Goal: Book appointment/travel/reservation

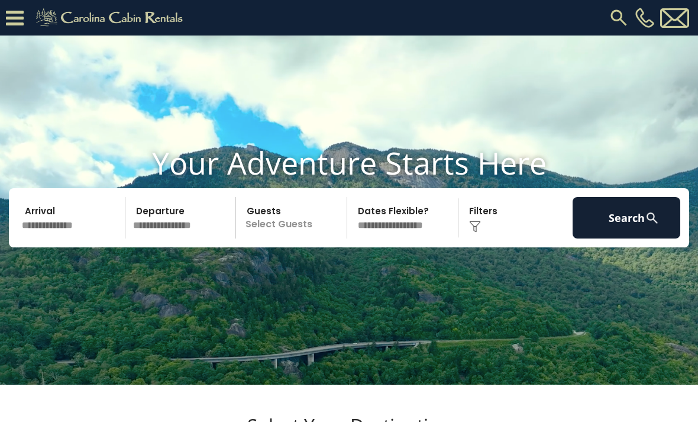
click at [619, 16] on img at bounding box center [618, 17] width 21 height 21
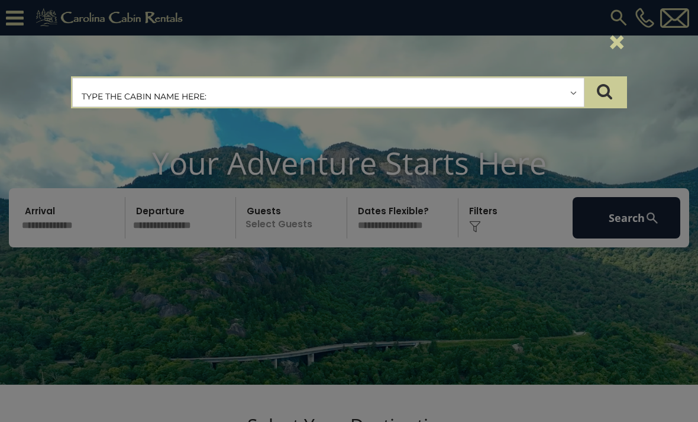
click at [294, 93] on input "text" at bounding box center [328, 93] width 511 height 30
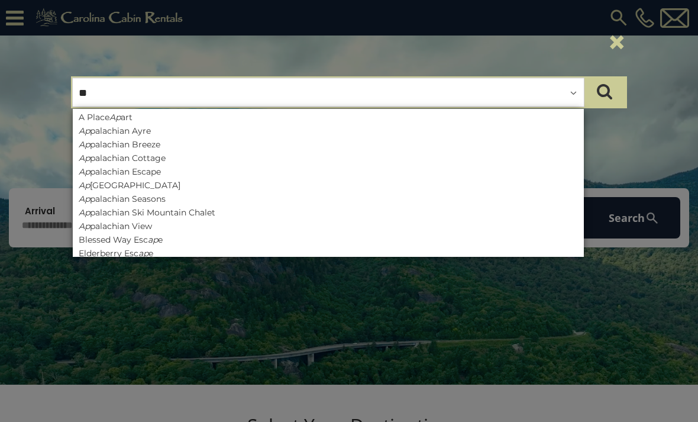
type input "***"
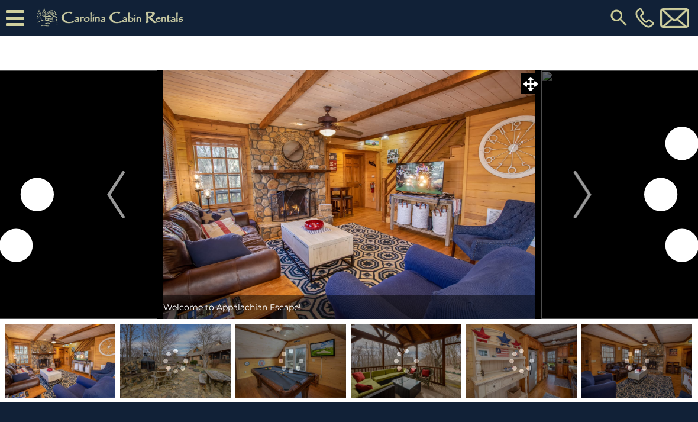
click at [451, 203] on img at bounding box center [349, 194] width 384 height 248
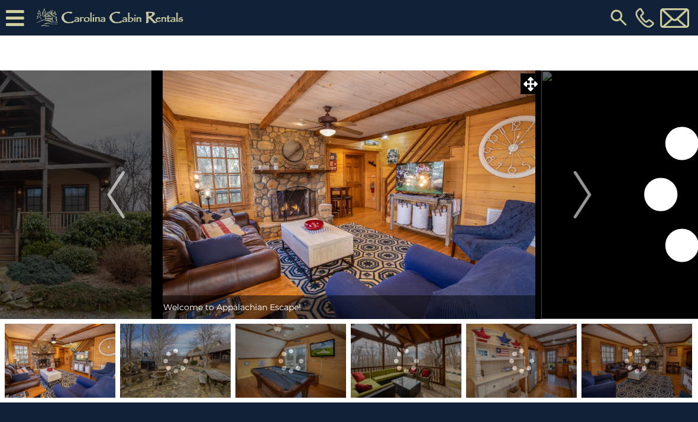
click at [582, 195] on img "Next" at bounding box center [582, 194] width 18 height 47
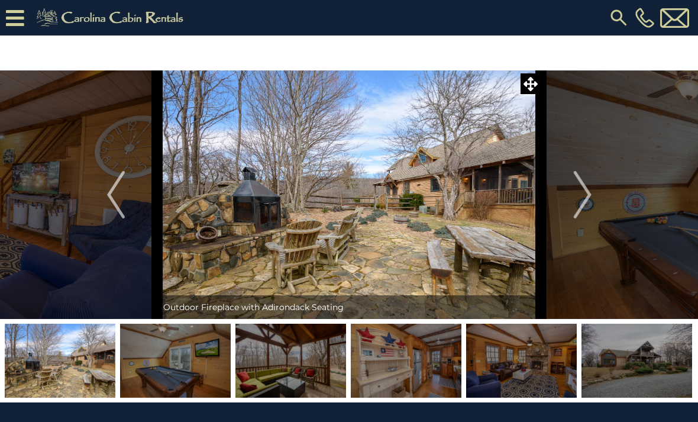
click at [533, 80] on icon at bounding box center [530, 84] width 14 height 14
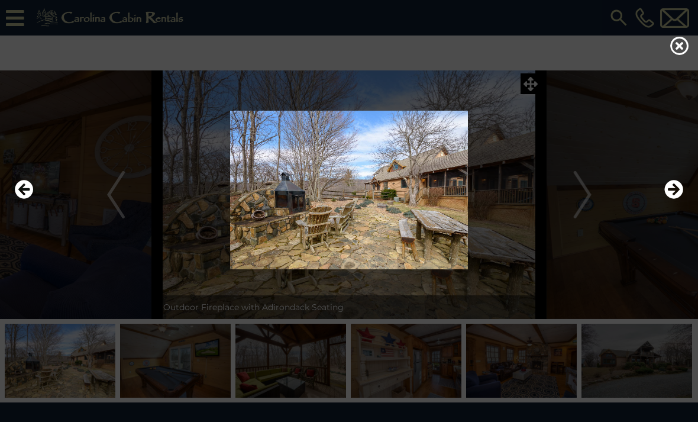
click at [457, 201] on img at bounding box center [349, 190] width 674 height 159
click at [682, 46] on icon at bounding box center [679, 45] width 19 height 19
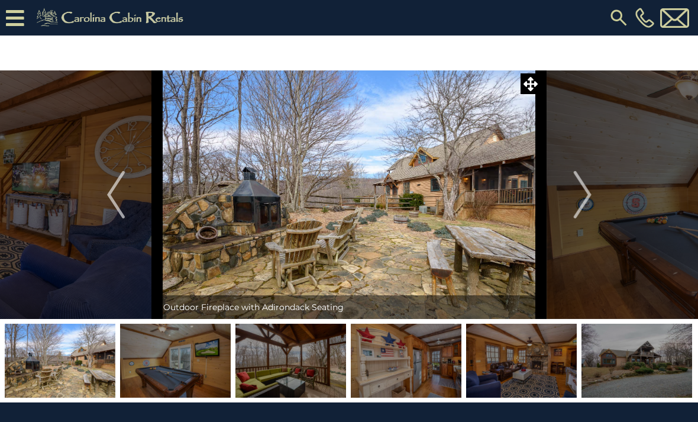
click at [584, 202] on img "Next" at bounding box center [582, 194] width 18 height 47
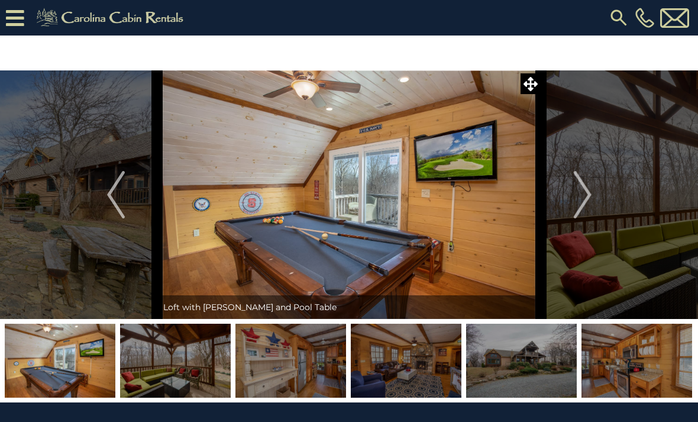
click at [583, 204] on img "Next" at bounding box center [582, 194] width 18 height 47
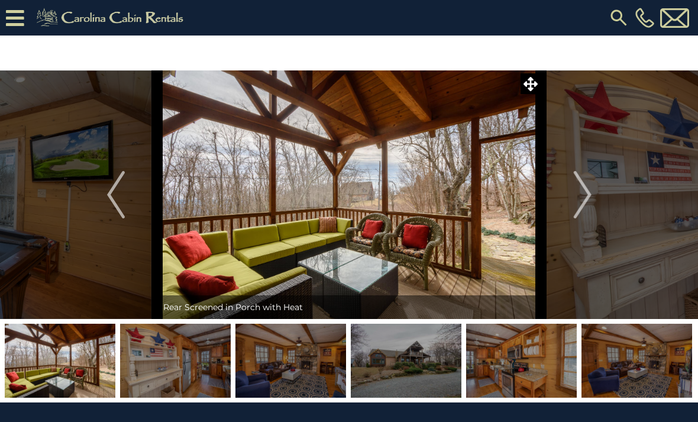
click at [594, 212] on button "Next" at bounding box center [582, 194] width 83 height 248
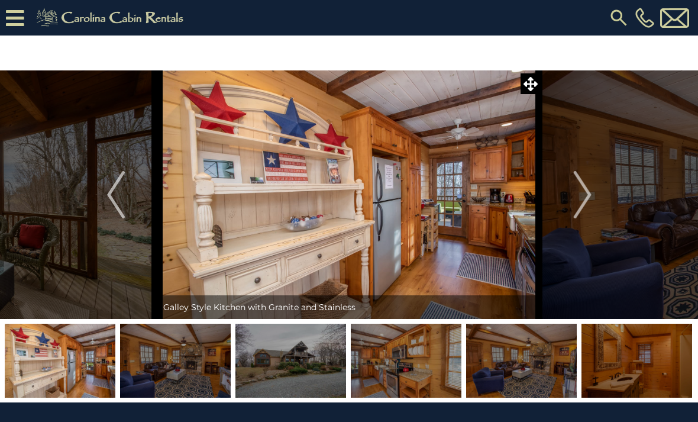
click at [590, 201] on img "Next" at bounding box center [582, 194] width 18 height 47
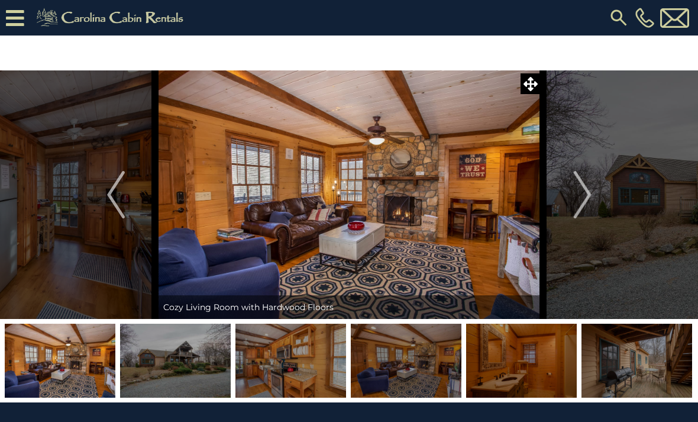
click at [587, 202] on img "Next" at bounding box center [582, 194] width 18 height 47
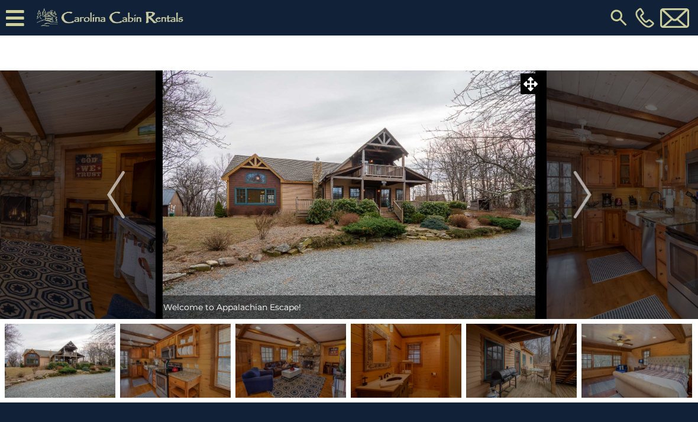
click at [592, 199] on button "Next" at bounding box center [582, 194] width 83 height 248
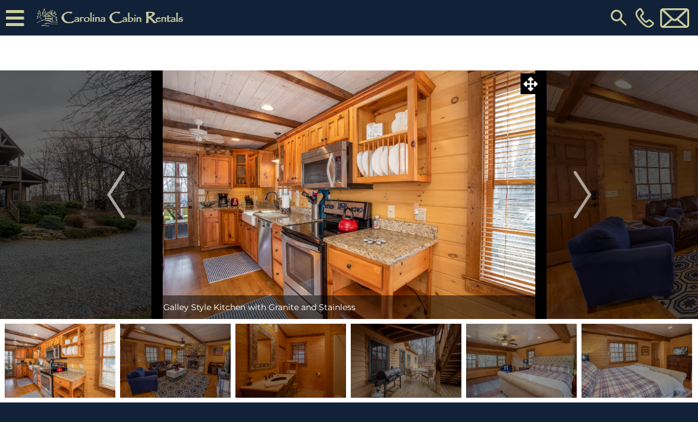
click at [584, 209] on img "Next" at bounding box center [582, 194] width 18 height 47
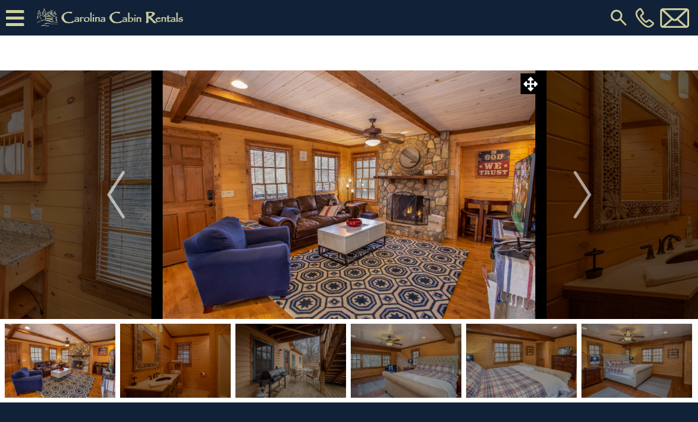
click at [584, 206] on img "Next" at bounding box center [582, 194] width 18 height 47
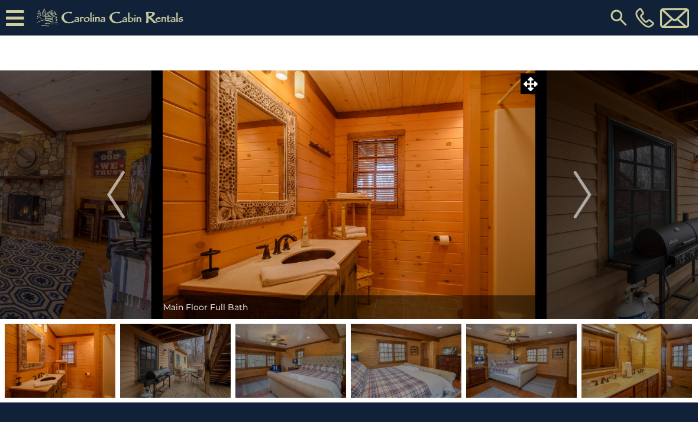
click at [587, 203] on img "Next" at bounding box center [582, 194] width 18 height 47
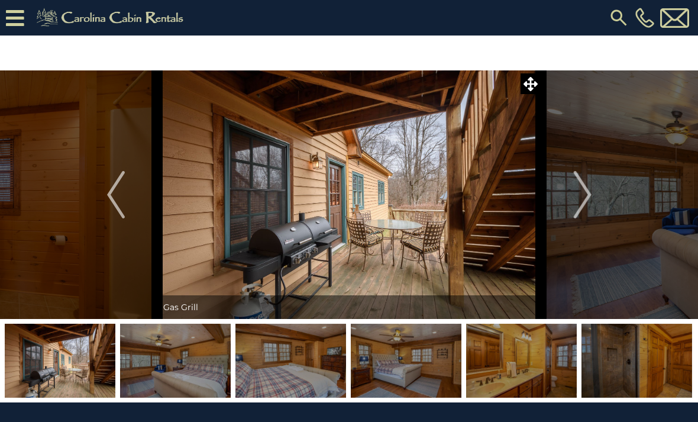
click at [586, 199] on img "Next" at bounding box center [582, 194] width 18 height 47
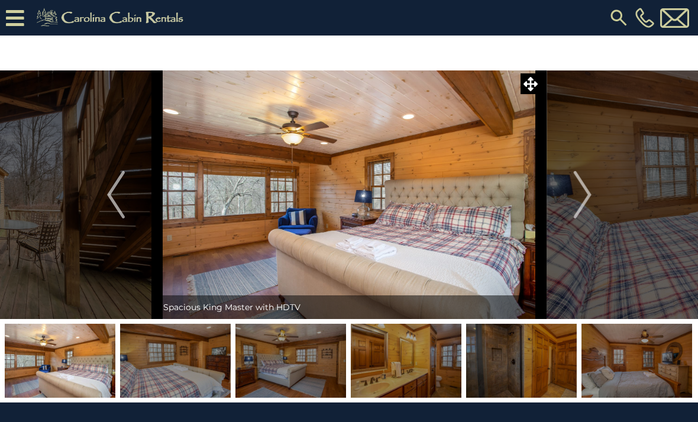
click at [582, 203] on img "Next" at bounding box center [582, 194] width 18 height 47
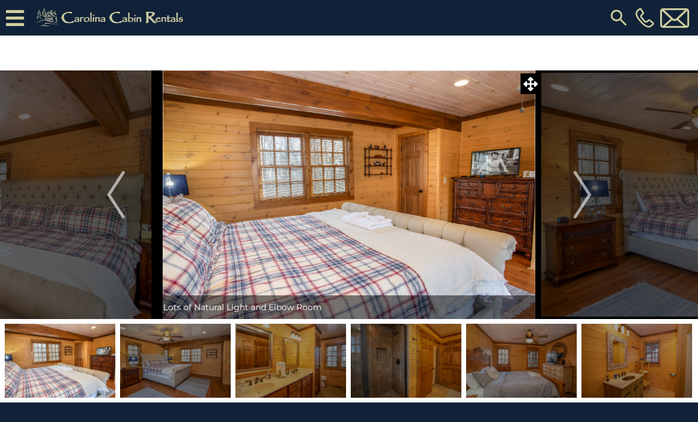
click at [577, 200] on img "Next" at bounding box center [582, 194] width 18 height 47
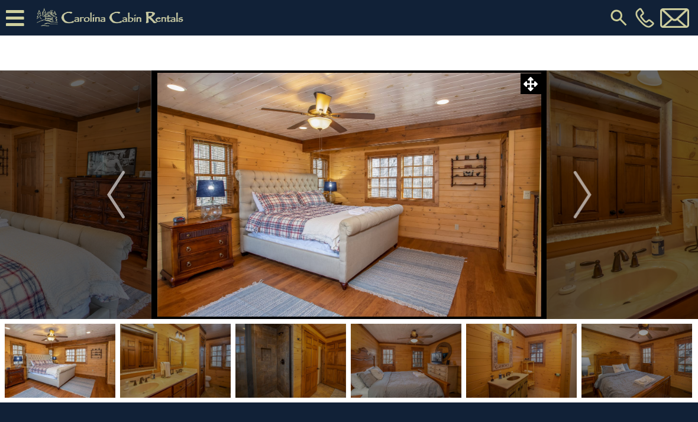
click at [578, 205] on img "Next" at bounding box center [582, 194] width 18 height 47
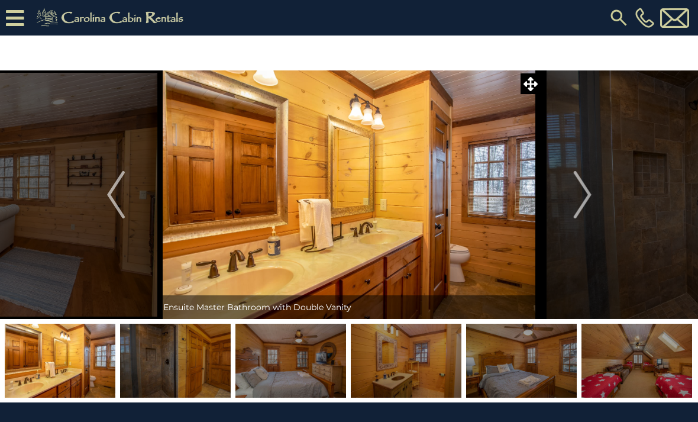
click at [580, 206] on img "Next" at bounding box center [582, 194] width 18 height 47
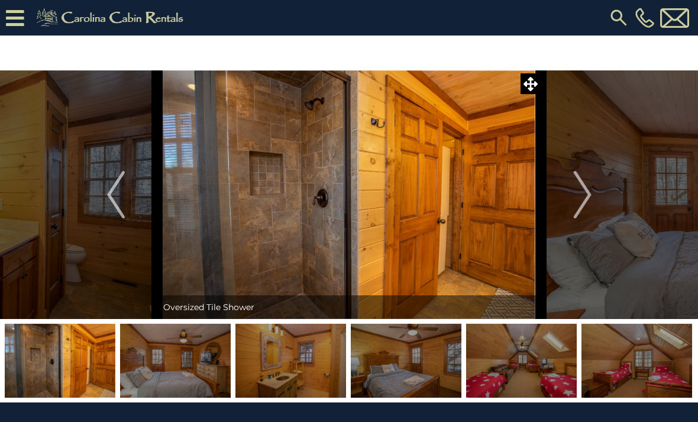
click at [567, 200] on button "Next" at bounding box center [582, 194] width 83 height 248
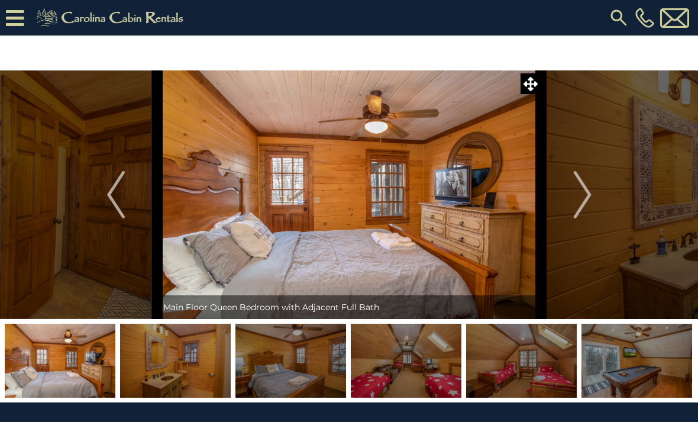
click at [565, 202] on button "Next" at bounding box center [582, 194] width 83 height 248
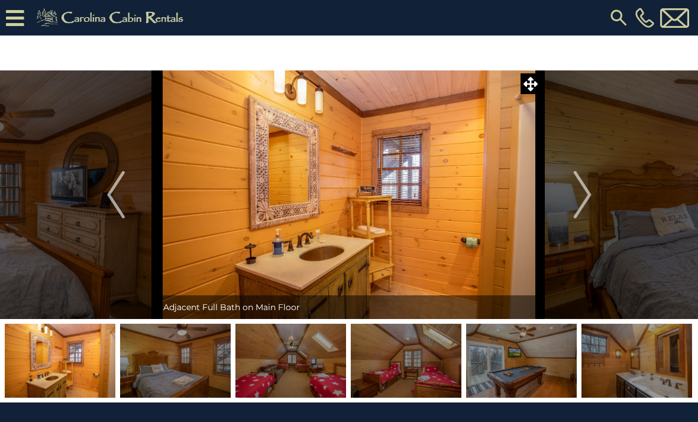
click at [570, 206] on button "Next" at bounding box center [582, 194] width 83 height 248
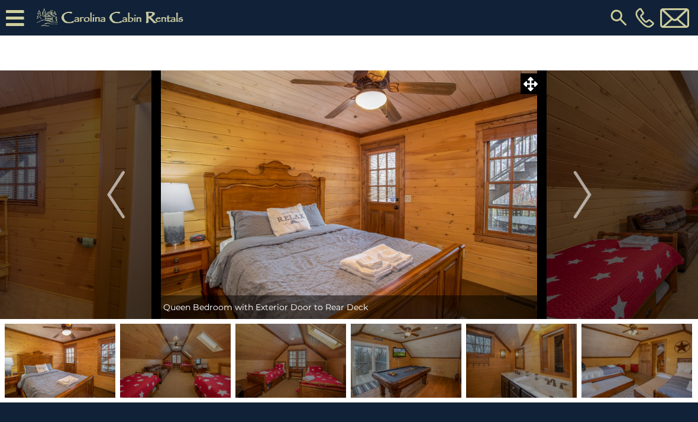
click at [570, 206] on button "Next" at bounding box center [582, 194] width 83 height 248
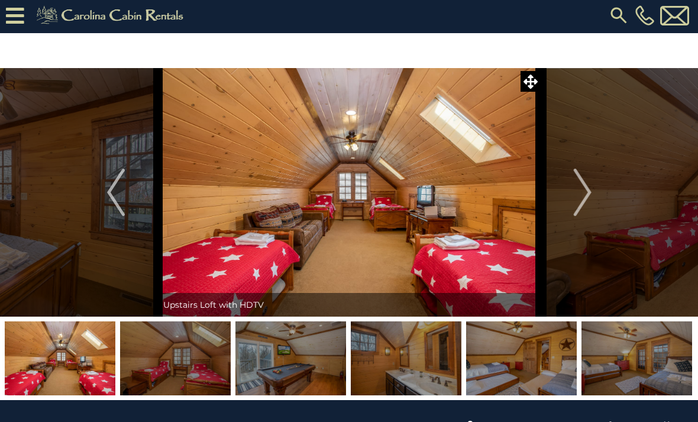
scroll to position [12, 0]
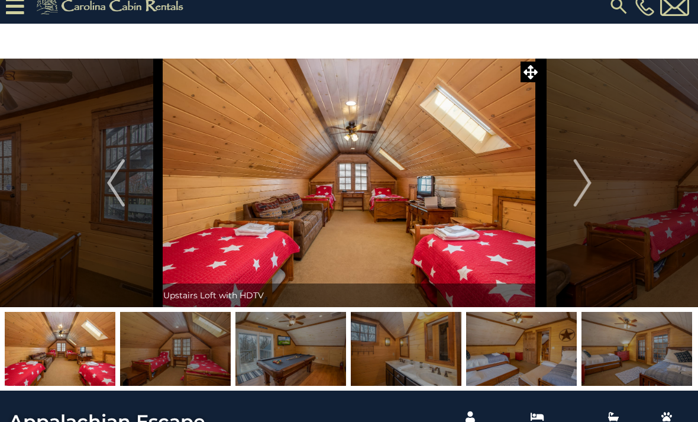
click at [592, 183] on button "Next" at bounding box center [582, 183] width 83 height 248
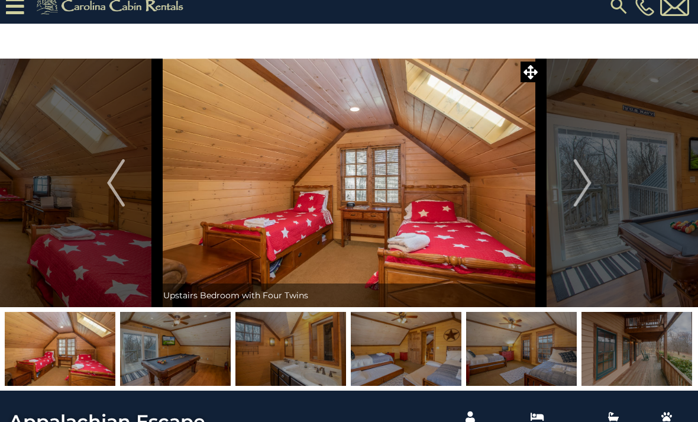
click at [582, 198] on img "Next" at bounding box center [582, 182] width 18 height 47
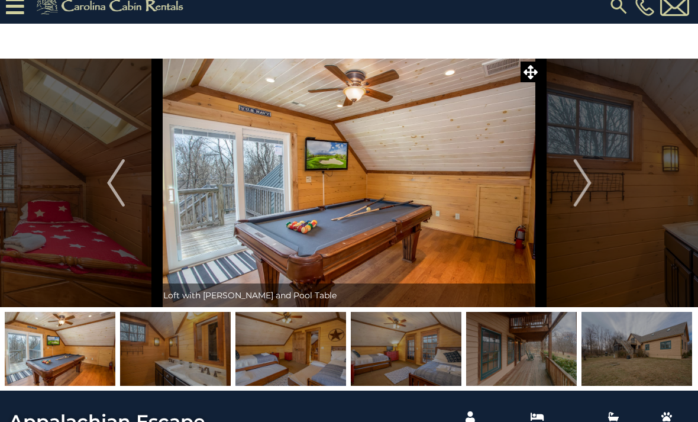
click at [585, 187] on img "Next" at bounding box center [582, 182] width 18 height 47
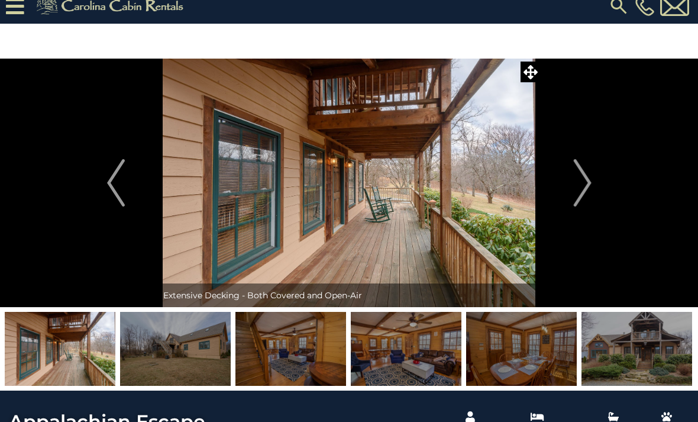
click at [593, 193] on button "Next" at bounding box center [582, 183] width 83 height 248
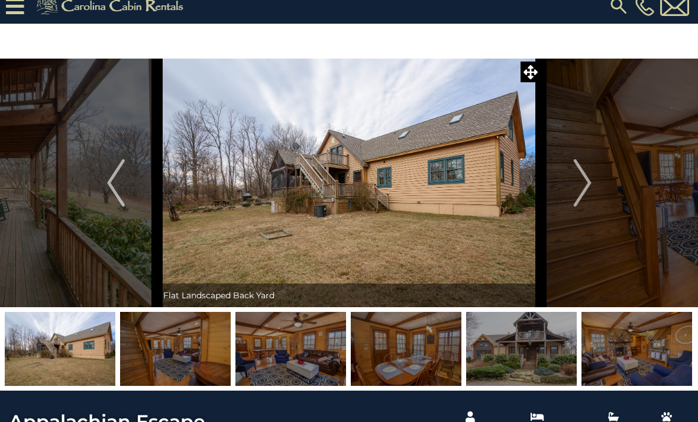
click at [583, 204] on img "Next" at bounding box center [582, 182] width 18 height 47
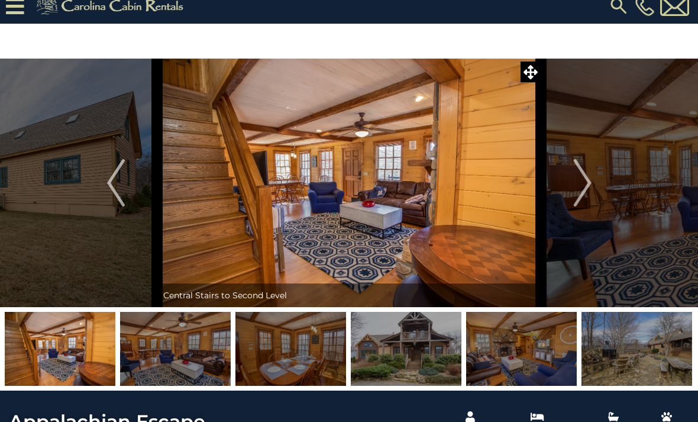
click at [116, 178] on img "Previous" at bounding box center [116, 182] width 18 height 47
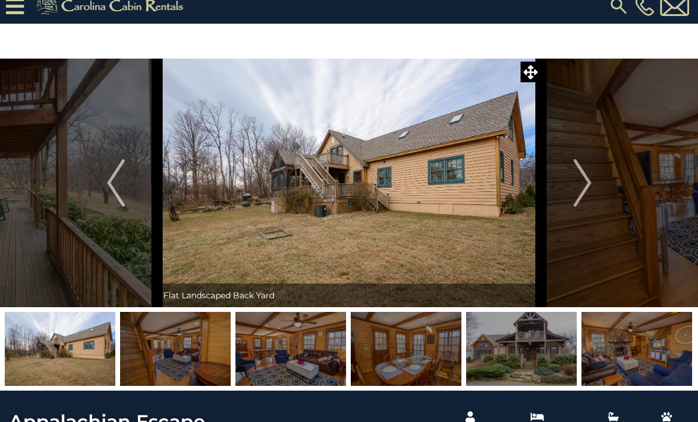
click at [121, 172] on img "Previous" at bounding box center [116, 182] width 18 height 47
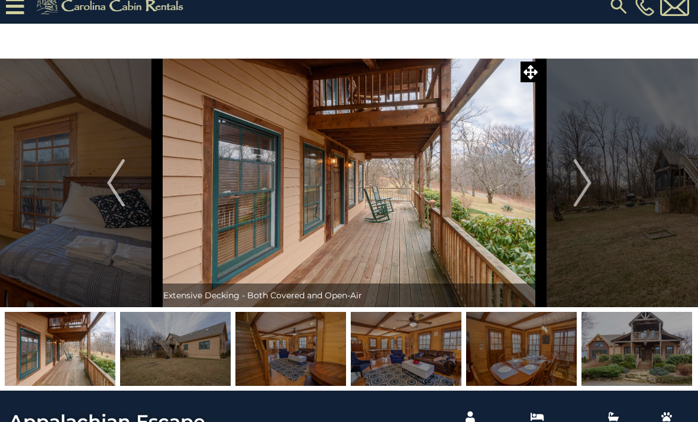
click at [115, 170] on img "Previous" at bounding box center [116, 182] width 18 height 47
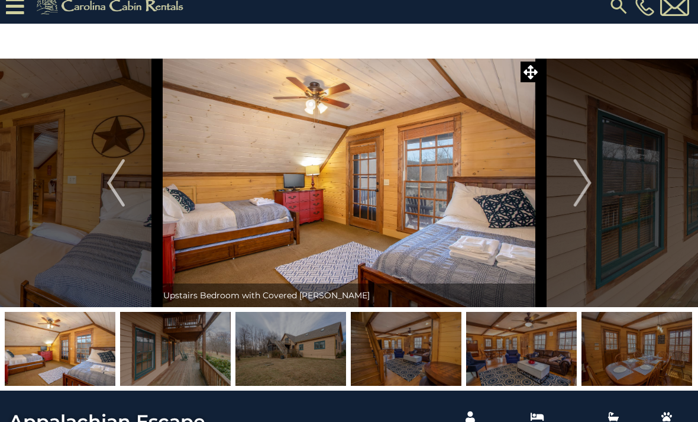
click at [112, 174] on img "Previous" at bounding box center [116, 182] width 18 height 47
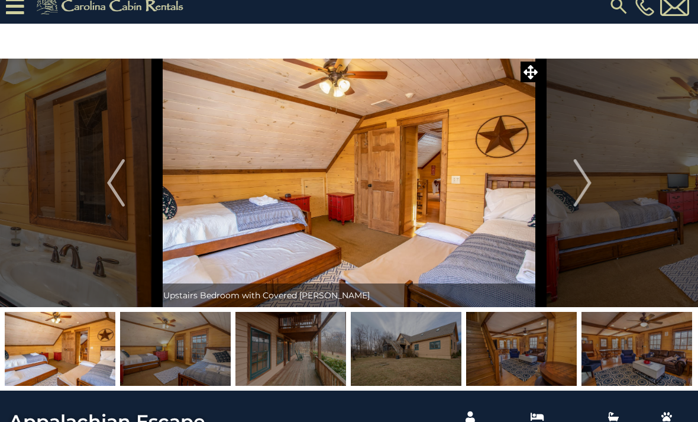
click at [122, 159] on img "Previous" at bounding box center [116, 182] width 18 height 47
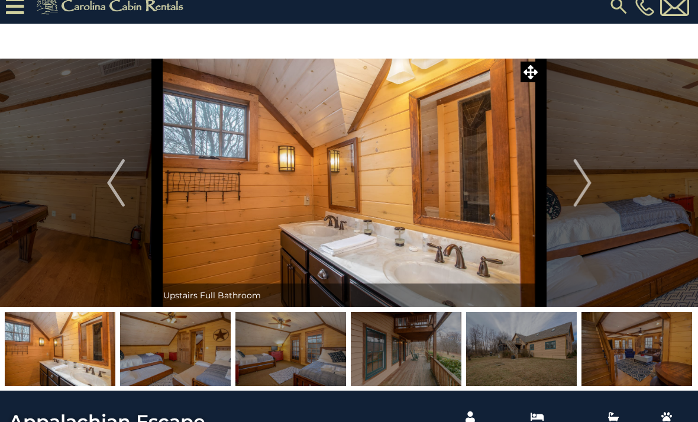
click at [124, 169] on img "Previous" at bounding box center [116, 182] width 18 height 47
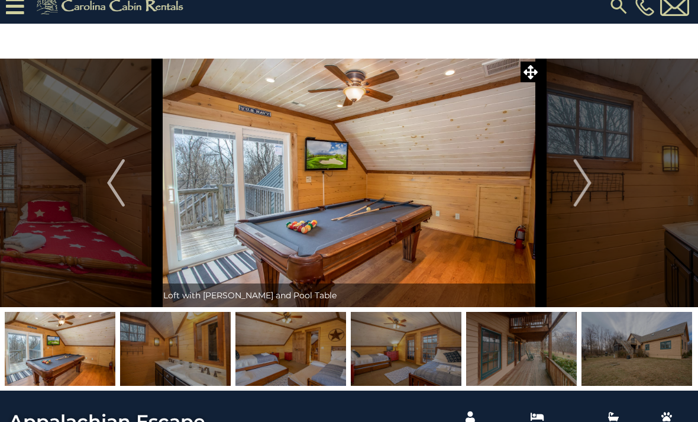
click at [123, 174] on img "Previous" at bounding box center [116, 182] width 18 height 47
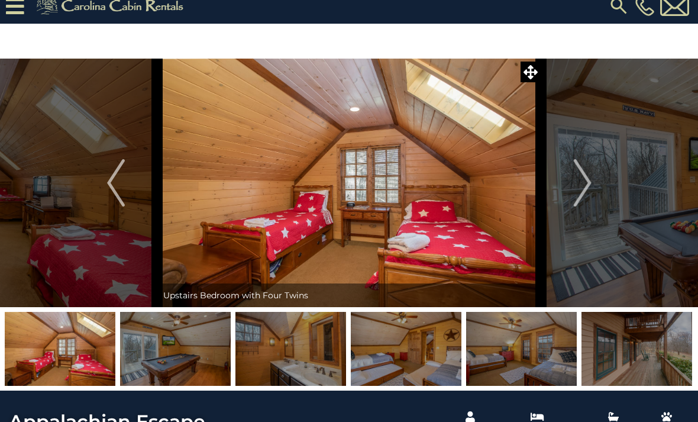
click at [118, 162] on img "Previous" at bounding box center [116, 182] width 18 height 47
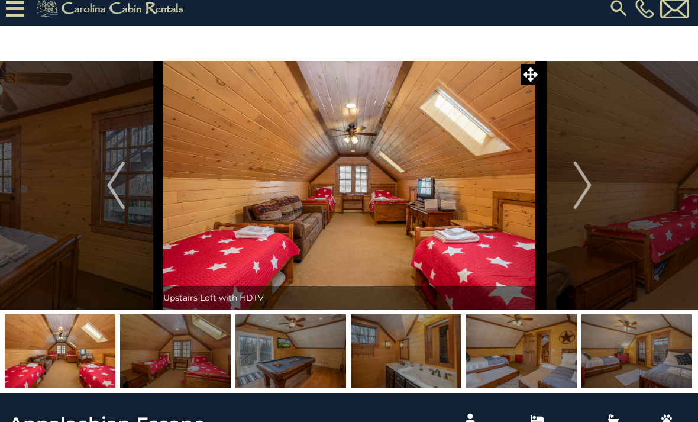
scroll to position [9, 0]
click at [584, 185] on img "Next" at bounding box center [582, 185] width 18 height 47
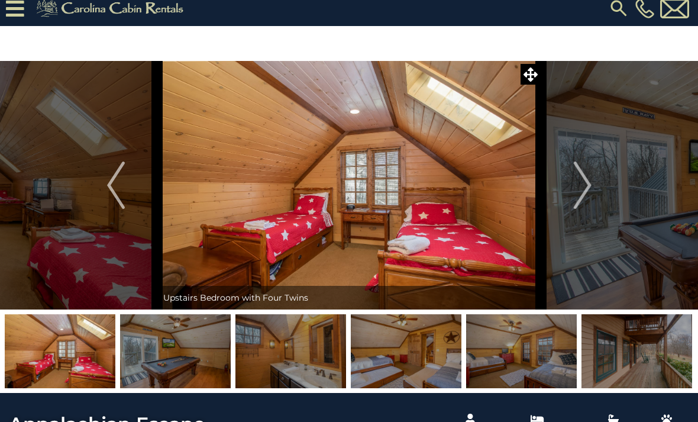
click at [580, 199] on img "Next" at bounding box center [582, 184] width 18 height 47
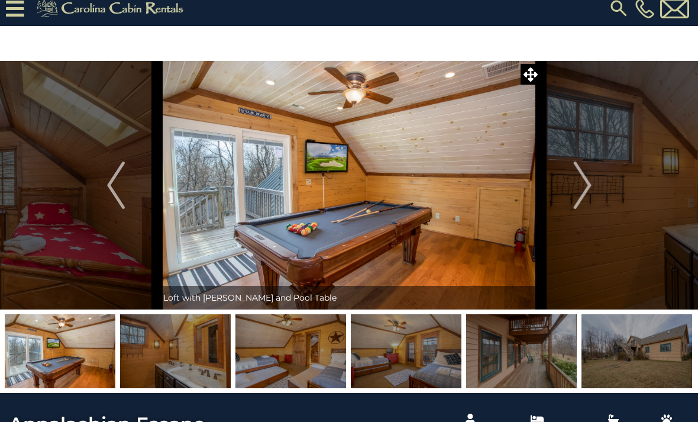
click at [582, 195] on img "Next" at bounding box center [582, 184] width 18 height 47
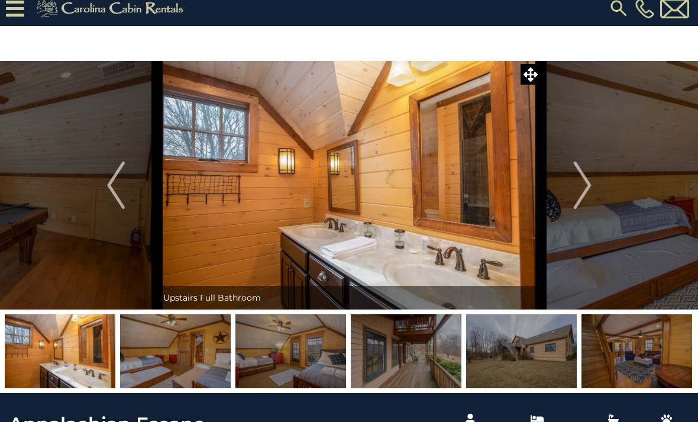
click at [585, 203] on img "Next" at bounding box center [582, 184] width 18 height 47
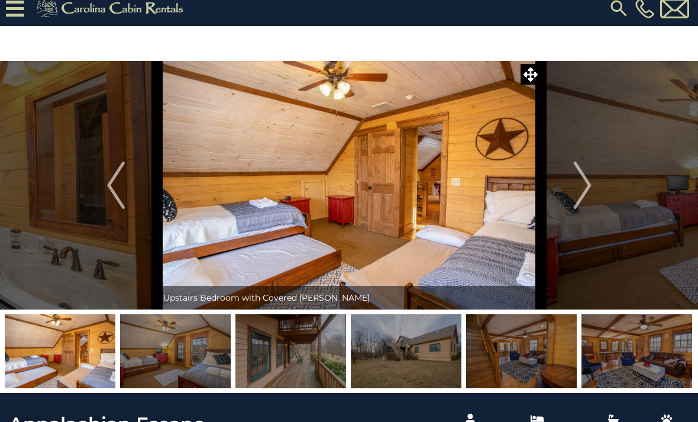
click at [589, 193] on img "Next" at bounding box center [582, 184] width 18 height 47
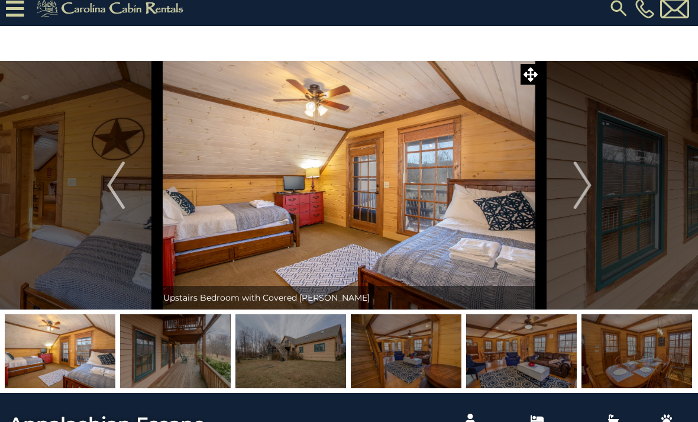
click at [588, 186] on img "Next" at bounding box center [582, 184] width 18 height 47
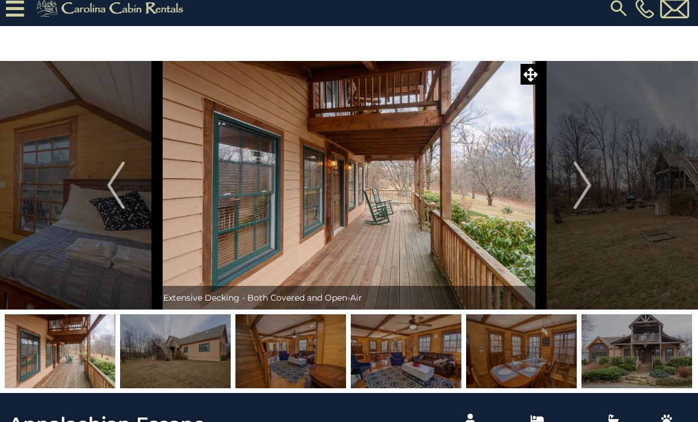
click at [586, 190] on img "Next" at bounding box center [582, 184] width 18 height 47
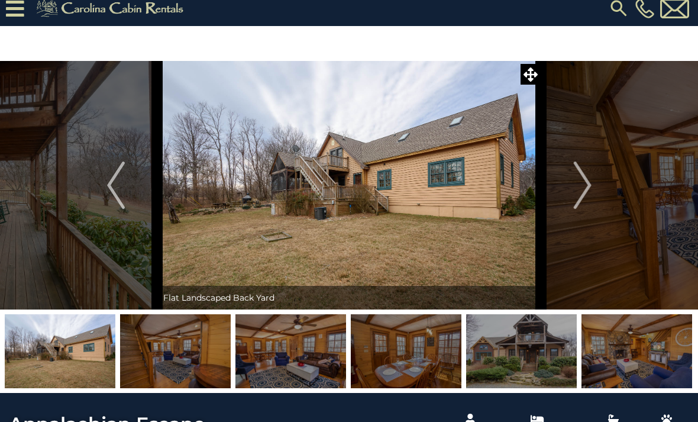
click at [587, 192] on img "Next" at bounding box center [582, 184] width 18 height 47
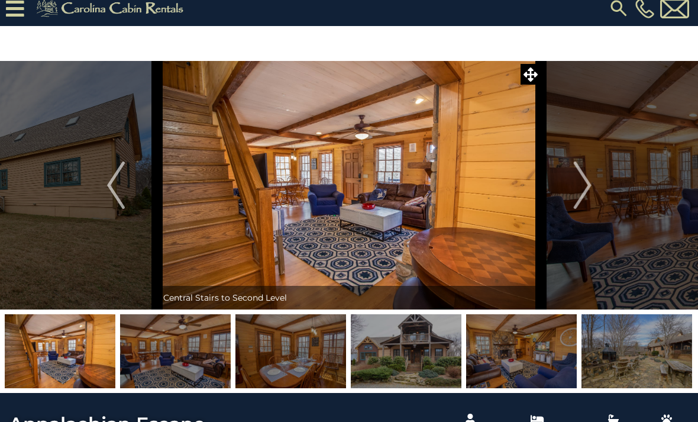
click at [584, 205] on img "Next" at bounding box center [582, 184] width 18 height 47
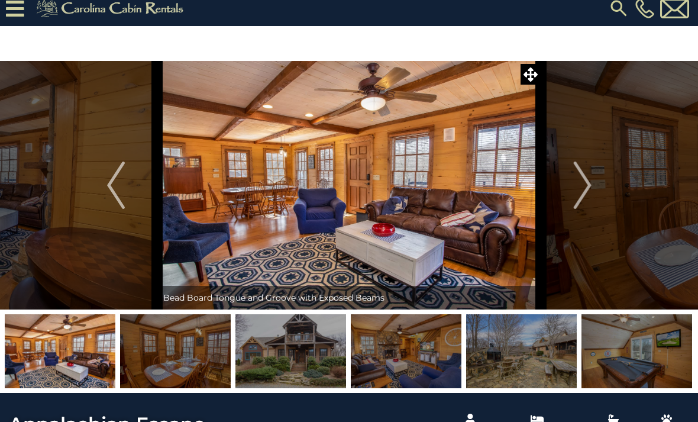
click at [586, 205] on img "Next" at bounding box center [582, 184] width 18 height 47
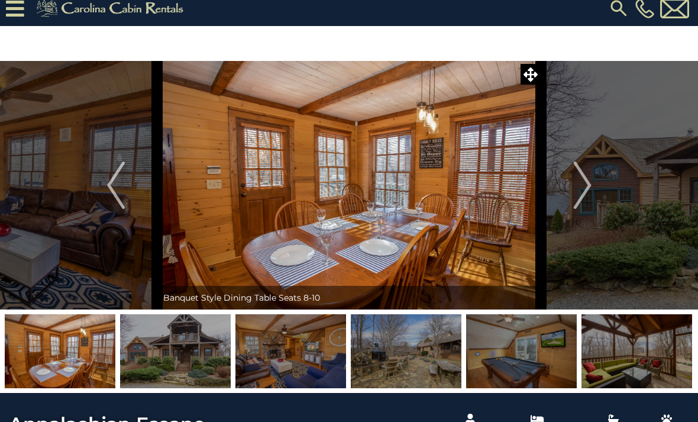
click at [590, 200] on img "Next" at bounding box center [582, 184] width 18 height 47
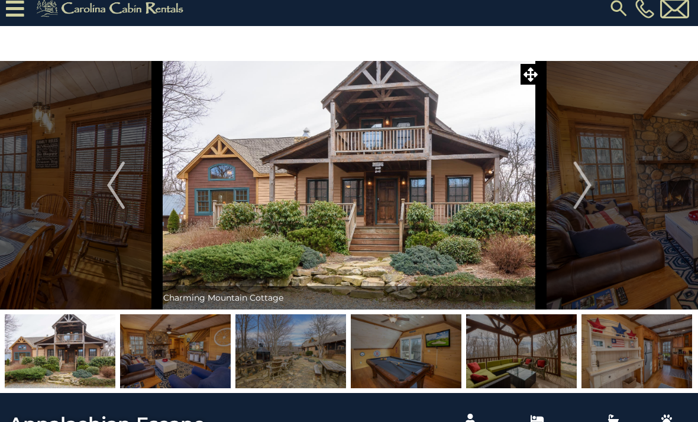
click at [591, 193] on img "Next" at bounding box center [582, 184] width 18 height 47
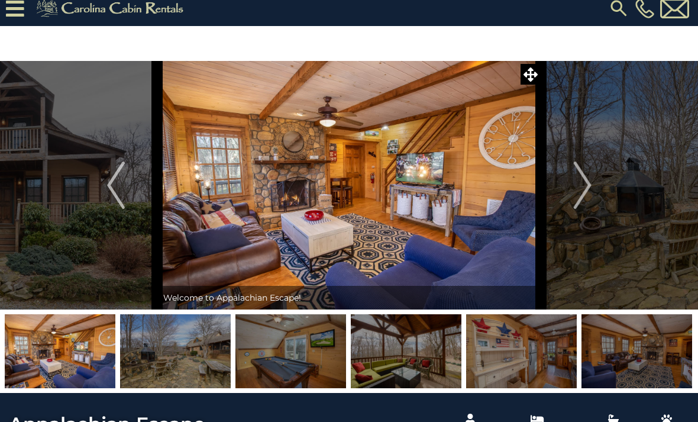
click at [593, 199] on button "Next" at bounding box center [582, 185] width 83 height 248
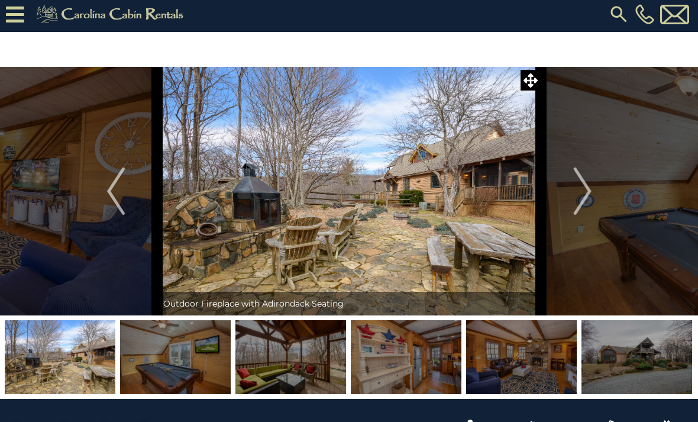
scroll to position [0, 0]
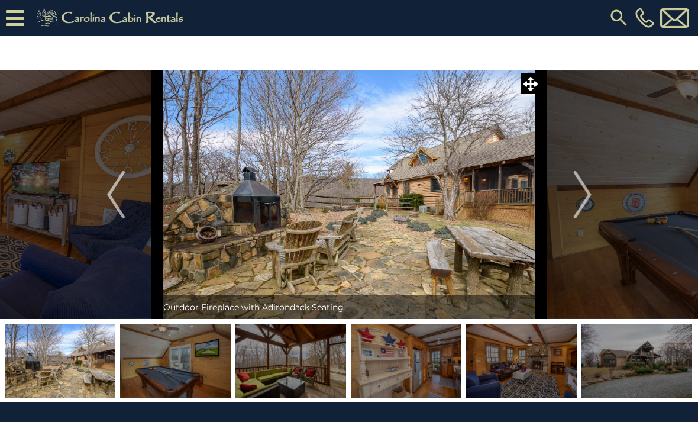
click at [641, 16] on img at bounding box center [644, 18] width 19 height 20
